Goal: Information Seeking & Learning: Check status

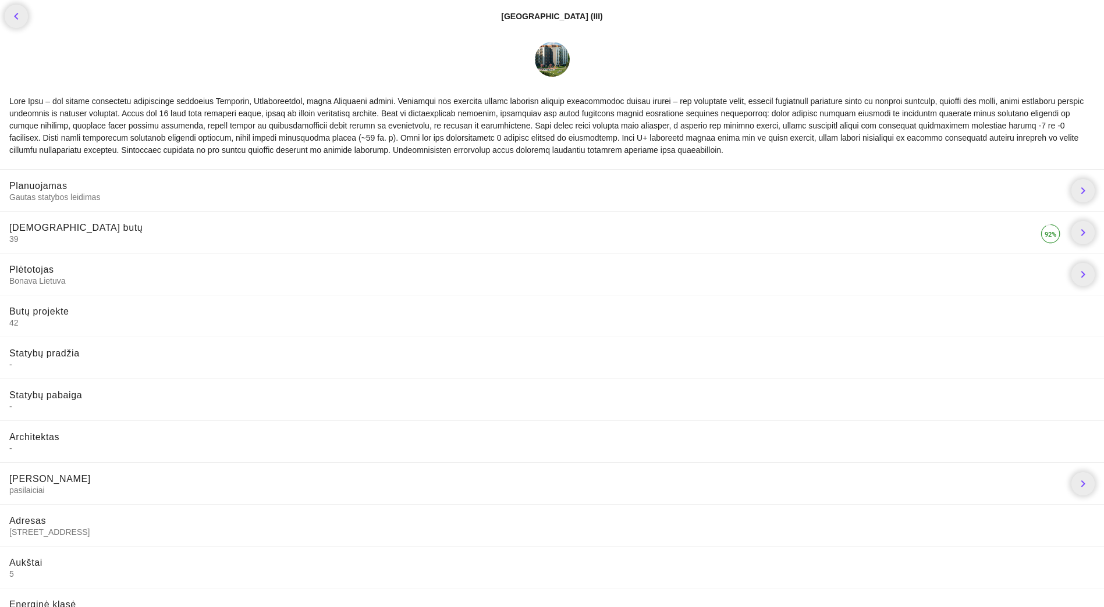
click at [41, 193] on span "Gautas statybos leidimas" at bounding box center [535, 197] width 1053 height 10
click at [1094, 197] on span "chevron_right" at bounding box center [1082, 190] width 23 height 23
click at [1084, 192] on icon "chevron_right" at bounding box center [1083, 191] width 14 height 14
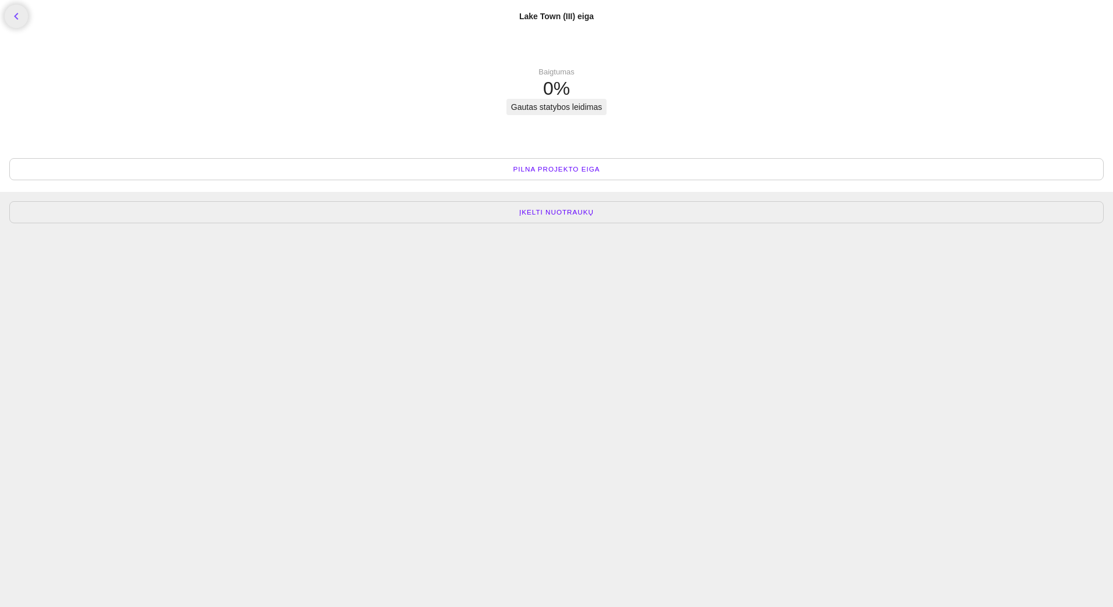
click at [558, 169] on span "Pilna projekto eiga" at bounding box center [556, 170] width 87 height 12
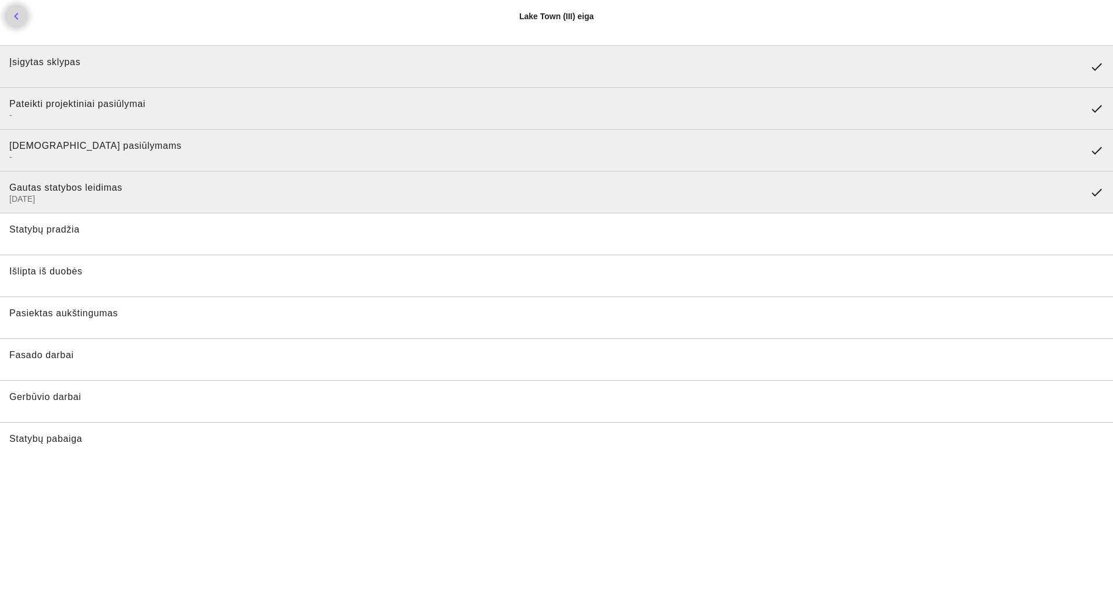
click at [16, 15] on icon "chevron_left" at bounding box center [16, 16] width 14 height 14
